Goal: Task Accomplishment & Management: Manage account settings

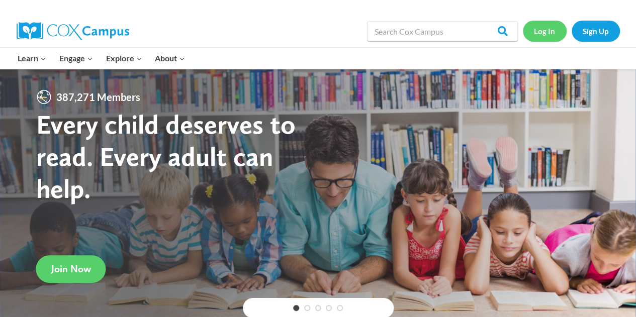
click at [549, 29] on link "Log In" at bounding box center [545, 31] width 44 height 21
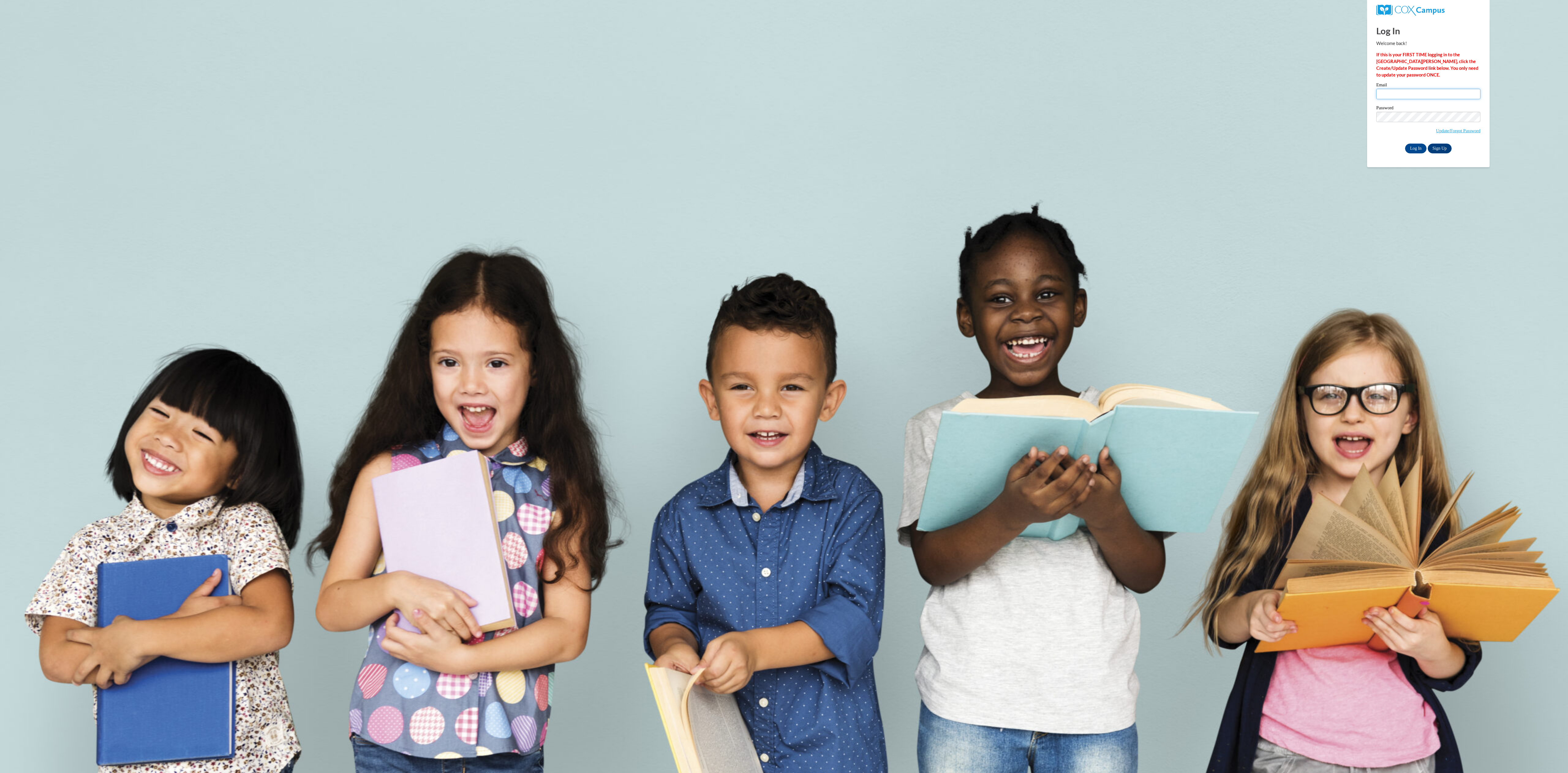
click at [1392, 97] on input "Email" at bounding box center [1428, 94] width 104 height 10
type input "cerezola.brandon@fcboe.org"
click at [1405, 144] on input "Log In" at bounding box center [1415, 149] width 21 height 10
click at [1435, 131] on label "Password" at bounding box center [1428, 128] width 104 height 6
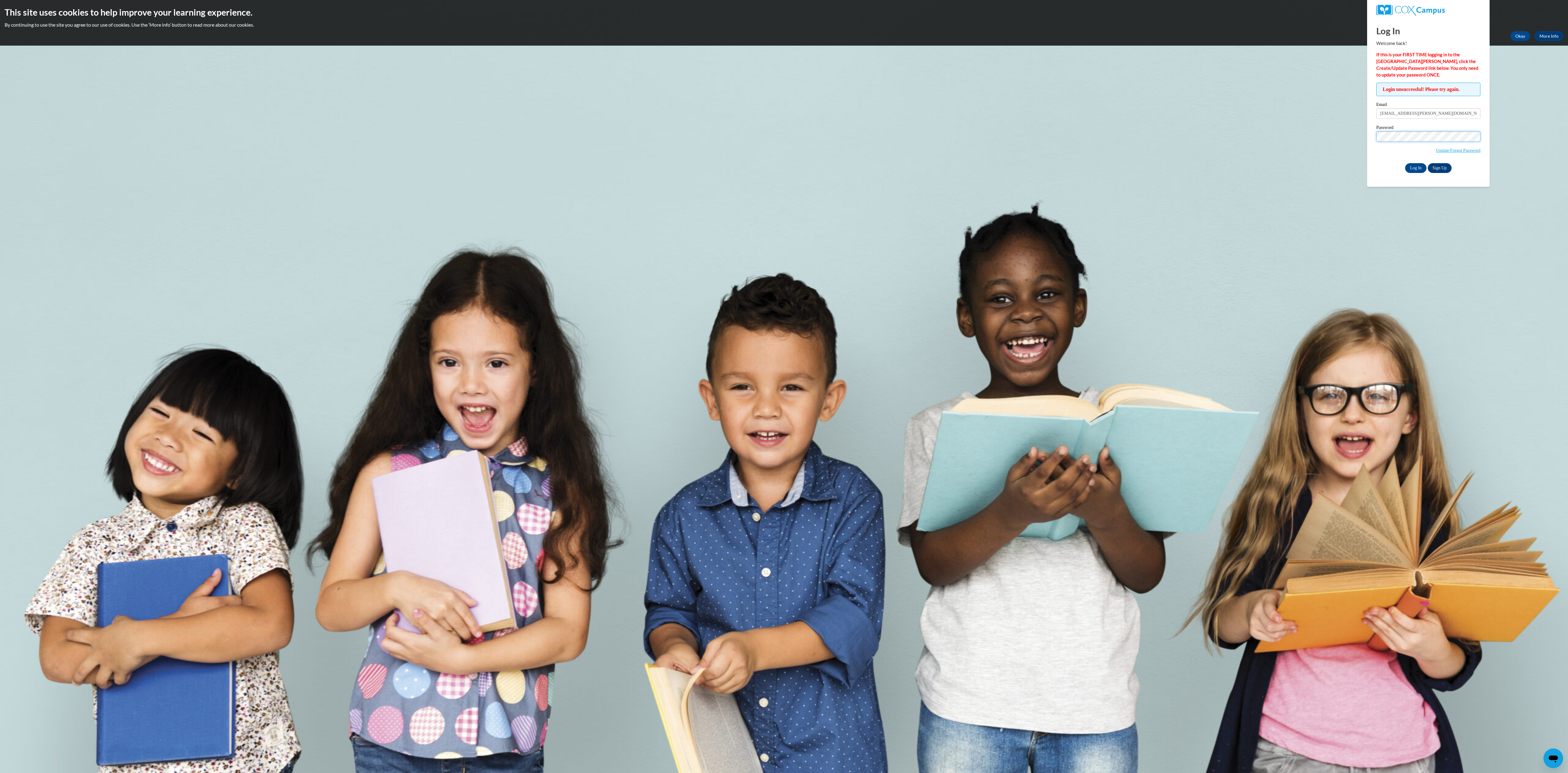
click at [1405, 163] on input "Log In" at bounding box center [1415, 168] width 21 height 10
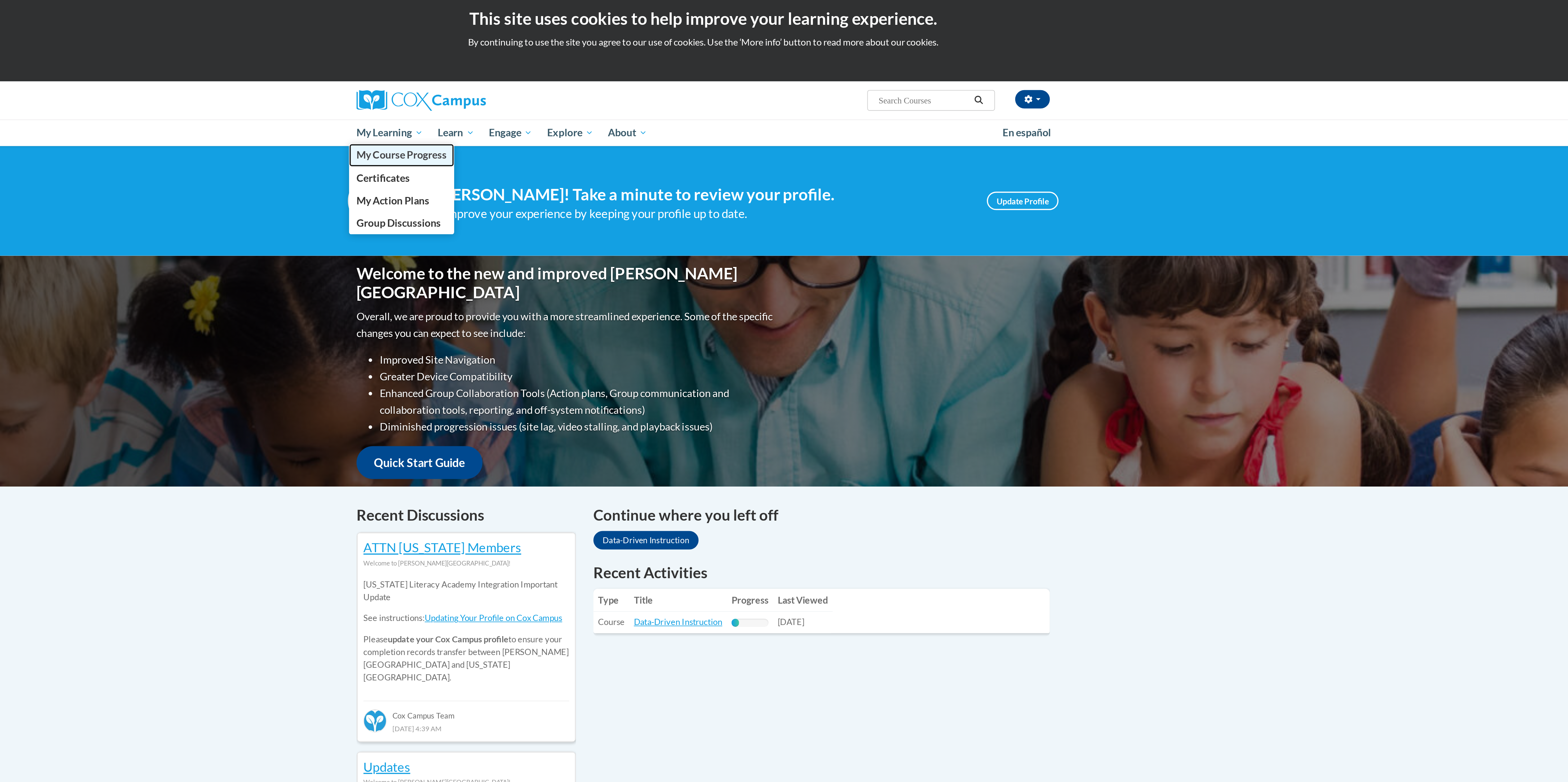
click at [616, 89] on link "My Course Progress" at bounding box center [622, 86] width 57 height 12
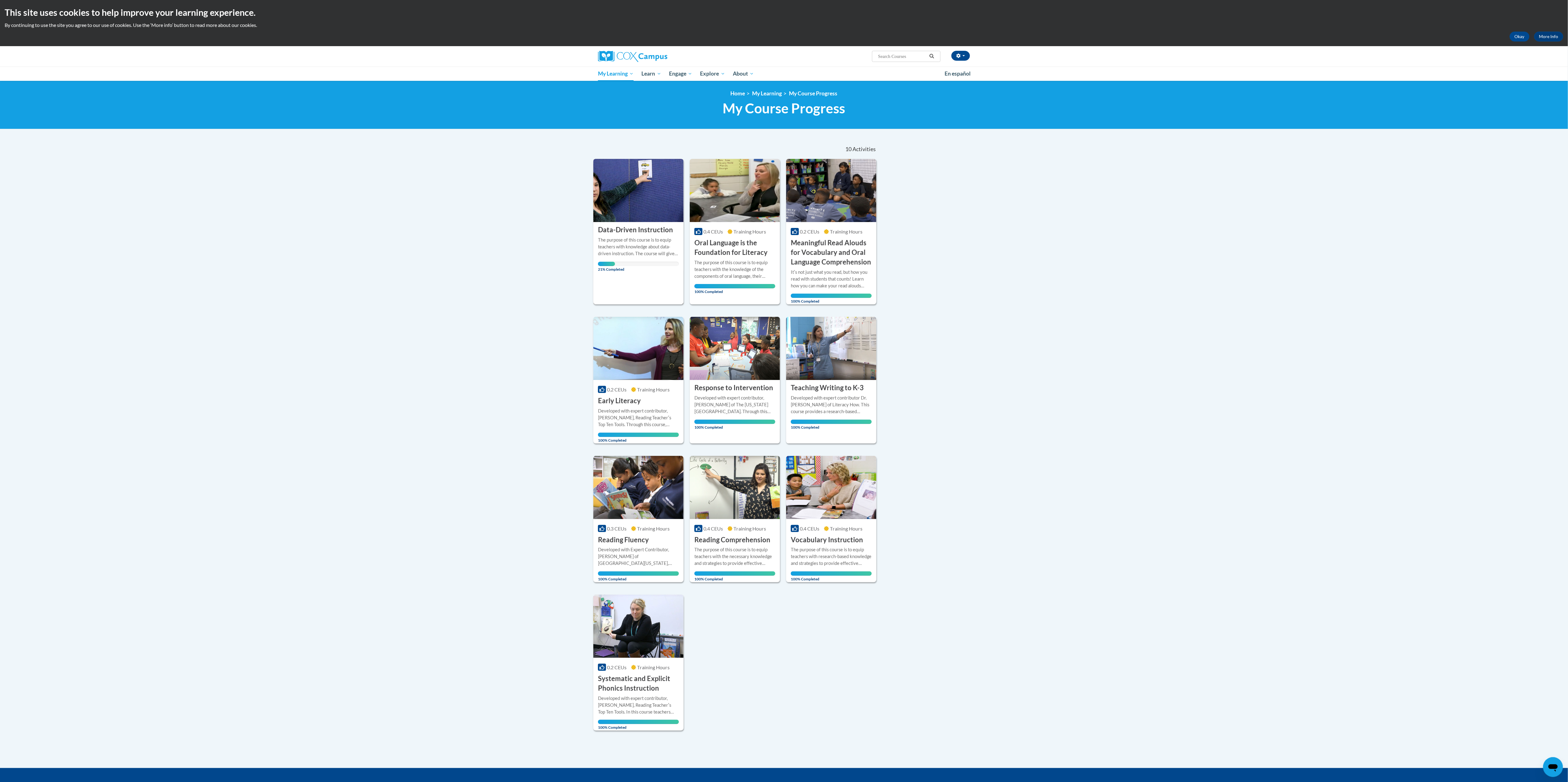
click at [640, 255] on div "The purpose of this course is to equip teachers with knowledge about data-drive…" at bounding box center [638, 246] width 81 height 20
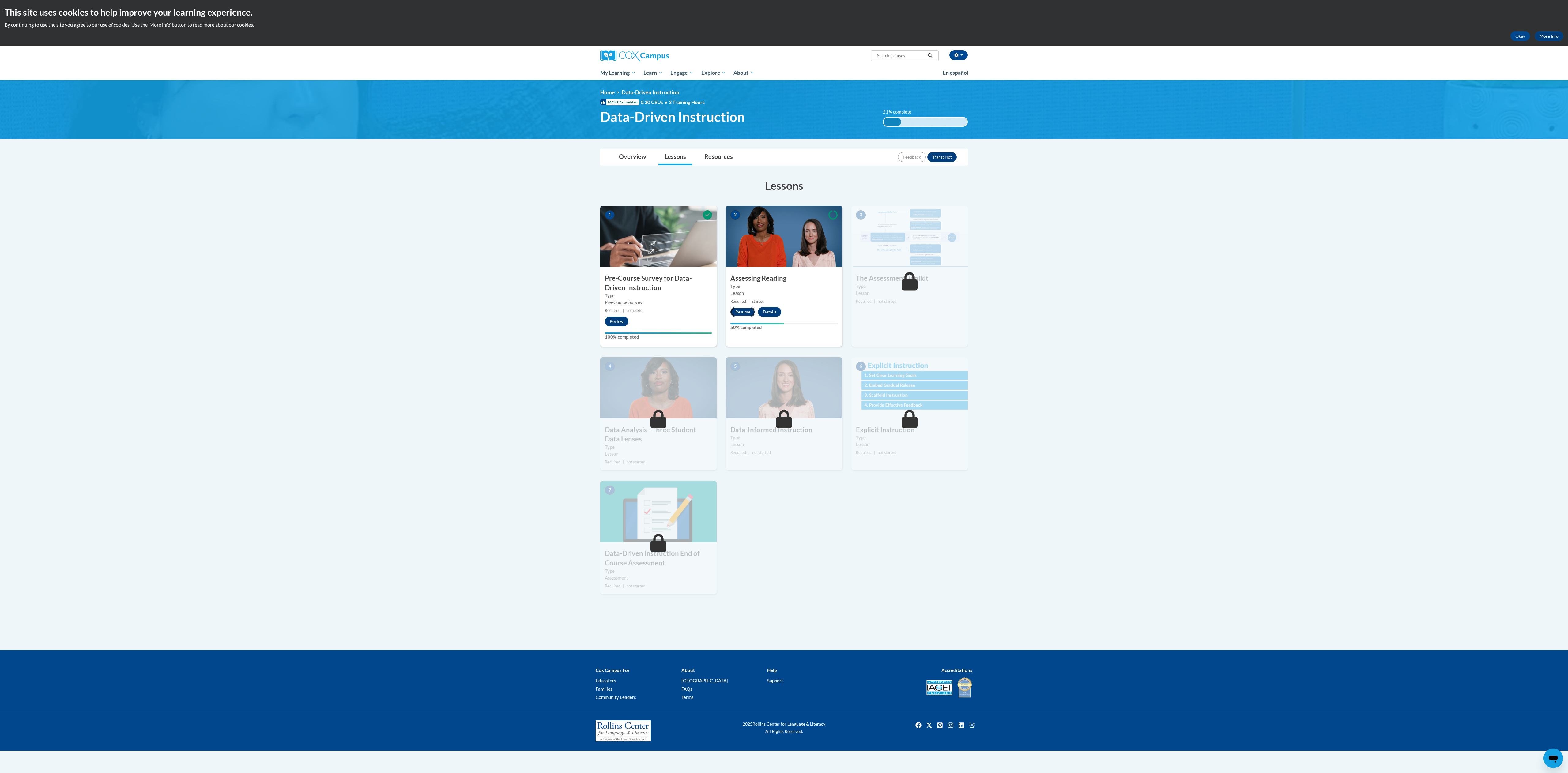
click at [745, 314] on button "Resume" at bounding box center [743, 312] width 25 height 10
